Goal: Information Seeking & Learning: Learn about a topic

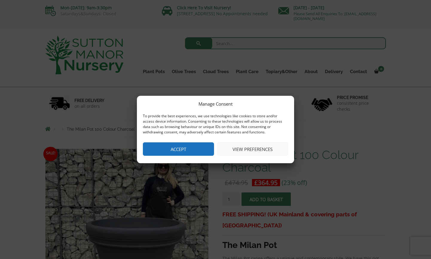
click at [195, 146] on button "Accept" at bounding box center [178, 149] width 71 height 13
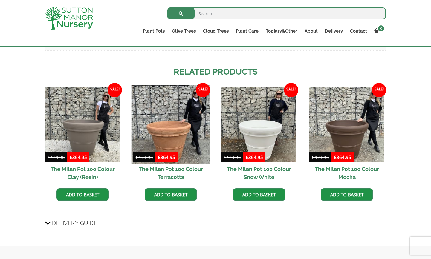
scroll to position [357, 0]
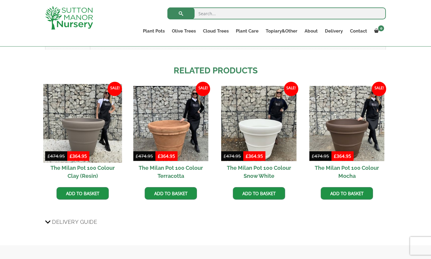
click at [83, 126] on img at bounding box center [82, 123] width 79 height 79
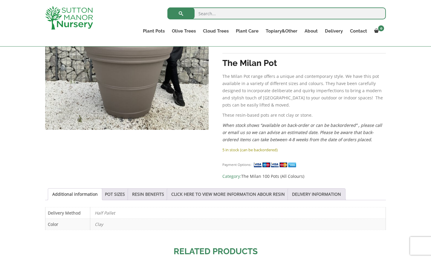
scroll to position [172, 0]
click at [125, 189] on link "POT SIZES" at bounding box center [115, 194] width 20 height 11
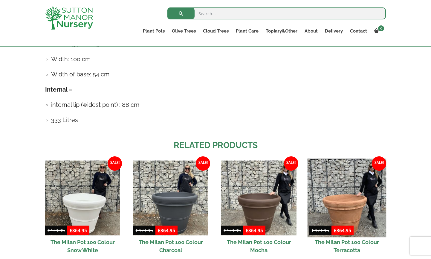
scroll to position [389, 0]
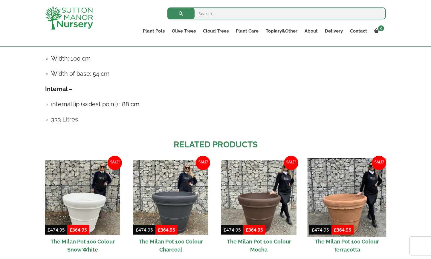
click at [334, 214] on img at bounding box center [346, 197] width 79 height 79
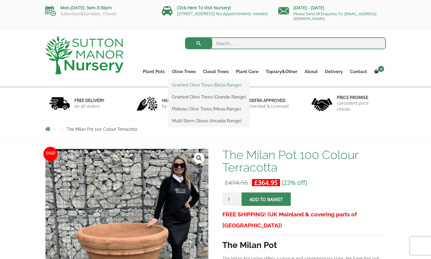
click at [186, 83] on link "Gnarled Olive Trees (Bella Range)" at bounding box center [208, 85] width 81 height 9
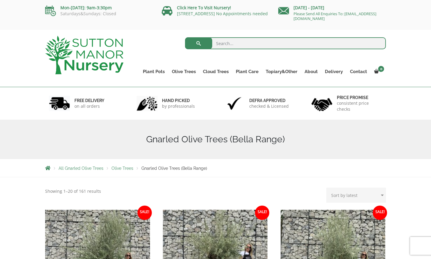
click at [127, 171] on span "Olive Trees" at bounding box center [122, 168] width 22 height 5
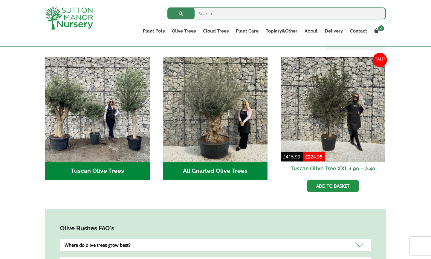
scroll to position [212, 0]
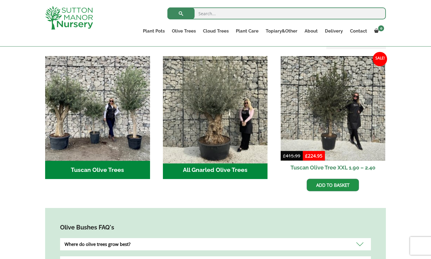
click at [220, 116] on img "Visit product category All Gnarled Olive Trees" at bounding box center [215, 108] width 110 height 110
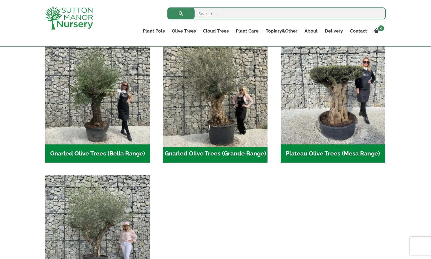
scroll to position [139, 0]
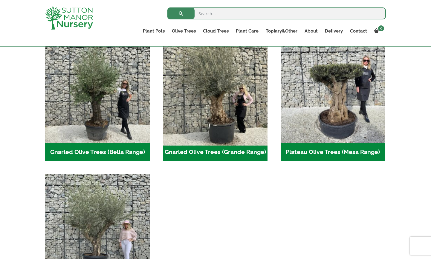
click at [223, 112] on img "Visit product category Gnarled Olive Trees (Grande Range)" at bounding box center [215, 91] width 110 height 110
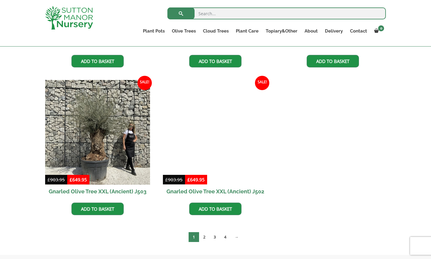
scroll to position [859, 0]
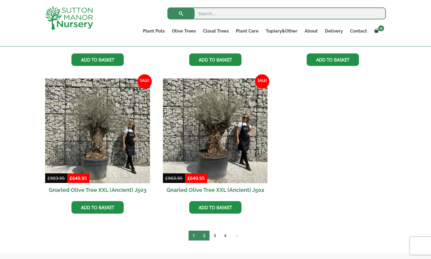
click at [204, 237] on link "2" at bounding box center [204, 236] width 10 height 10
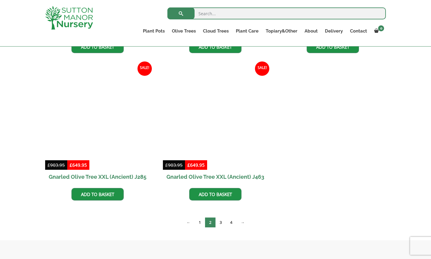
scroll to position [725, 0]
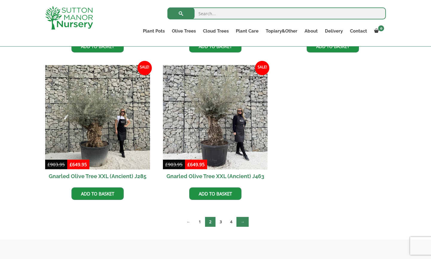
click at [242, 224] on link "→" at bounding box center [242, 222] width 12 height 10
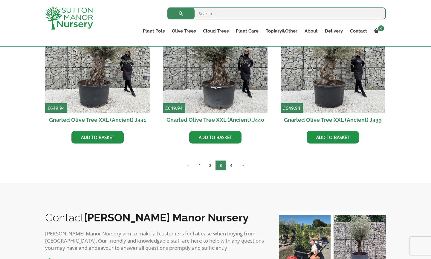
scroll to position [783, 0]
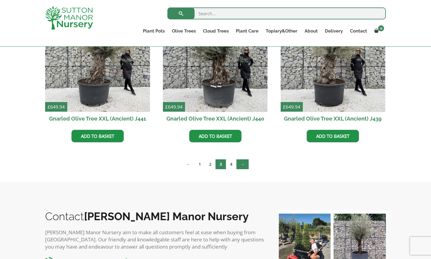
click at [243, 167] on link "→" at bounding box center [242, 165] width 12 height 10
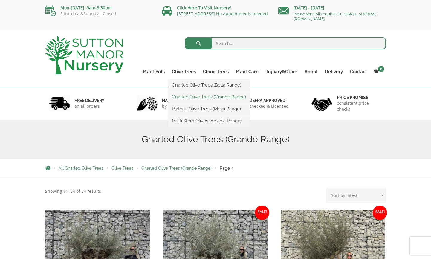
click at [190, 97] on link "Gnarled Olive Trees (Grande Range)" at bounding box center [208, 97] width 81 height 9
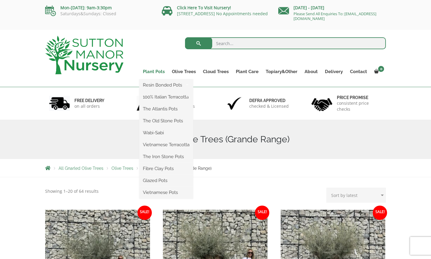
click at [157, 72] on link "Plant Pots" at bounding box center [153, 72] width 29 height 8
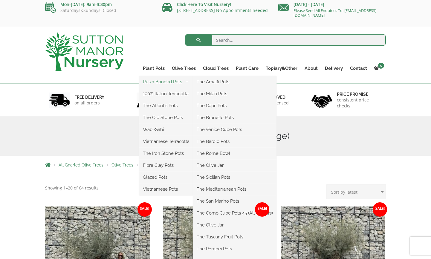
scroll to position [4, 0]
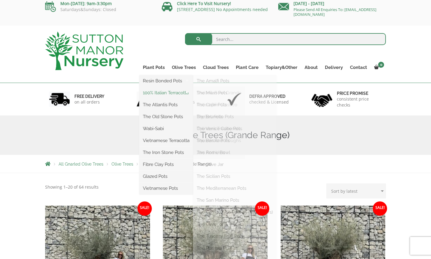
click at [161, 92] on link "100% Italian Terracotta" at bounding box center [166, 92] width 54 height 9
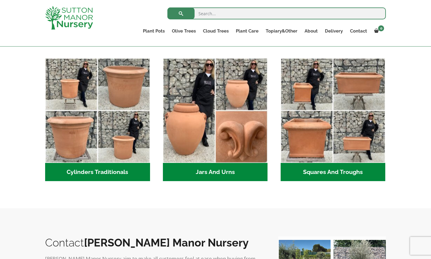
scroll to position [311, 0]
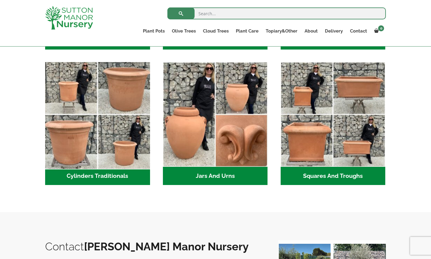
click at [122, 92] on img "Visit product category Cylinders Traditionals" at bounding box center [97, 115] width 110 height 110
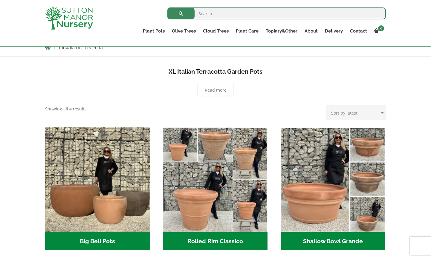
scroll to position [110, 0]
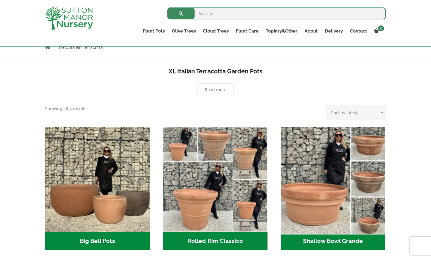
click at [321, 169] on img "Visit product category Shallow Bowl Grande" at bounding box center [333, 180] width 110 height 110
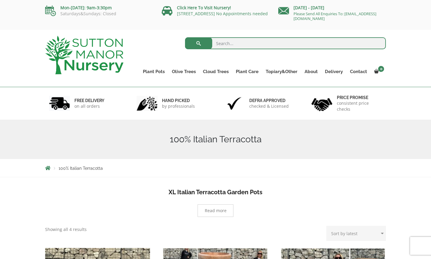
scroll to position [0, 0]
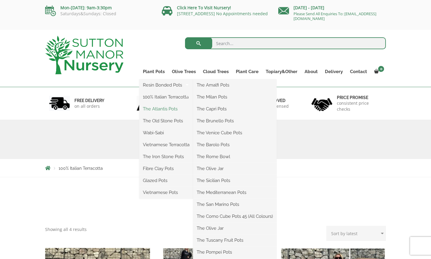
click at [159, 109] on link "The Atlantis Pots" at bounding box center [166, 109] width 54 height 9
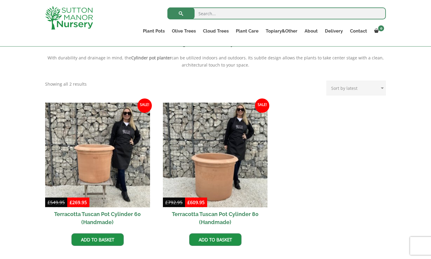
scroll to position [214, 0]
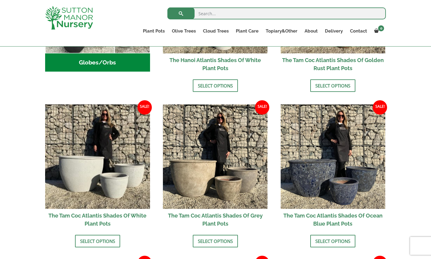
scroll to position [299, 0]
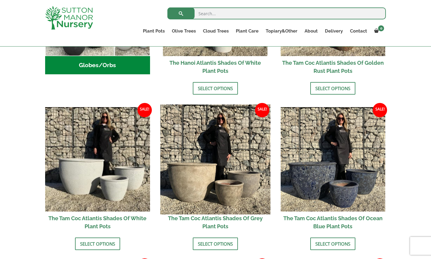
click at [203, 154] on img at bounding box center [215, 160] width 110 height 110
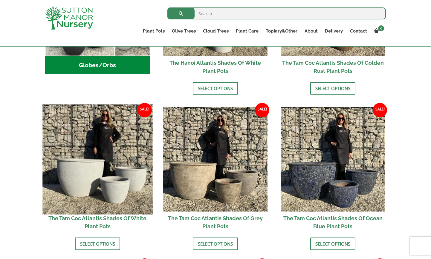
click at [89, 146] on img at bounding box center [97, 160] width 110 height 110
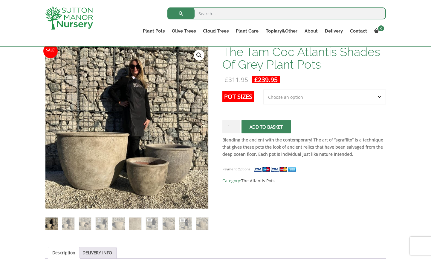
scroll to position [93, 0]
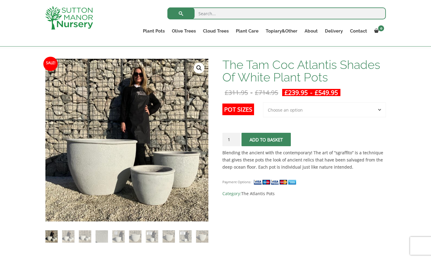
scroll to position [85, 0]
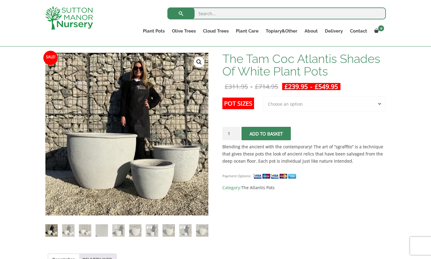
select select "Largest pot In The Picture"
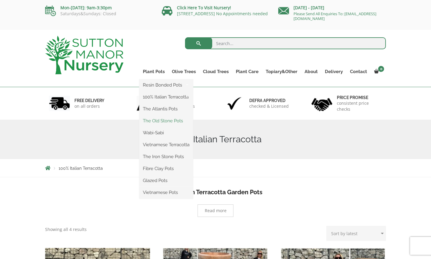
click at [165, 122] on link "The Old Stone Pots" at bounding box center [166, 121] width 54 height 9
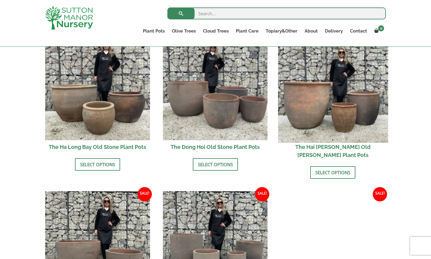
scroll to position [221, 0]
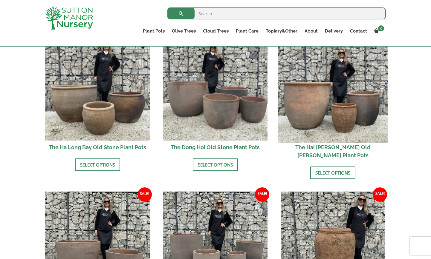
click at [319, 112] on img at bounding box center [333, 88] width 110 height 110
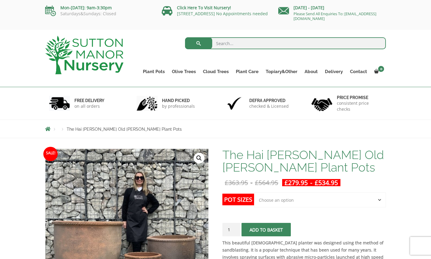
select select "Click here to buy the Largest pot In The Picture"
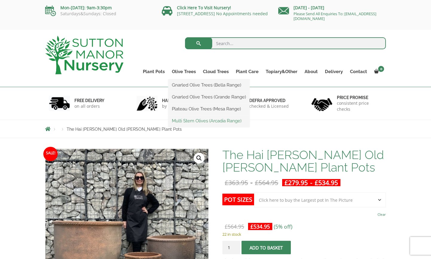
click at [189, 120] on link "Multi Stem Olives (Arcadia Range)" at bounding box center [208, 121] width 81 height 9
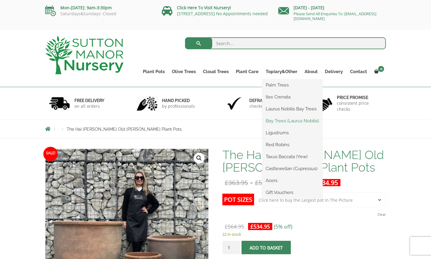
click at [276, 122] on link "Bay Trees (Laurus Nobilis)" at bounding box center [292, 121] width 60 height 9
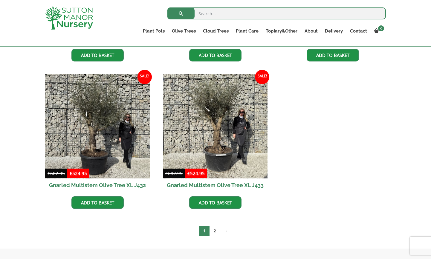
scroll to position [824, 0]
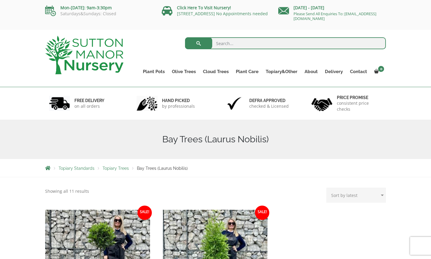
click at [247, 44] on input "search" at bounding box center [285, 43] width 201 height 12
type input "lemon tree"
click at [198, 43] on button "submit" at bounding box center [198, 43] width 27 height 12
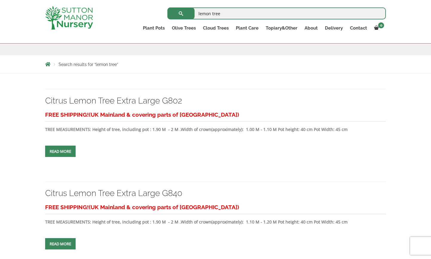
scroll to position [91, 0]
click at [56, 157] on link "Read more" at bounding box center [60, 151] width 30 height 11
